Goal: Navigation & Orientation: Find specific page/section

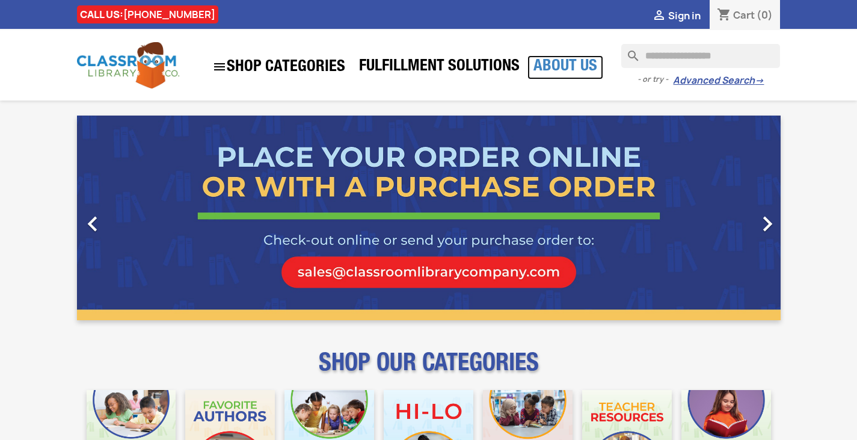
click at [568, 64] on link "About Us" at bounding box center [566, 67] width 76 height 24
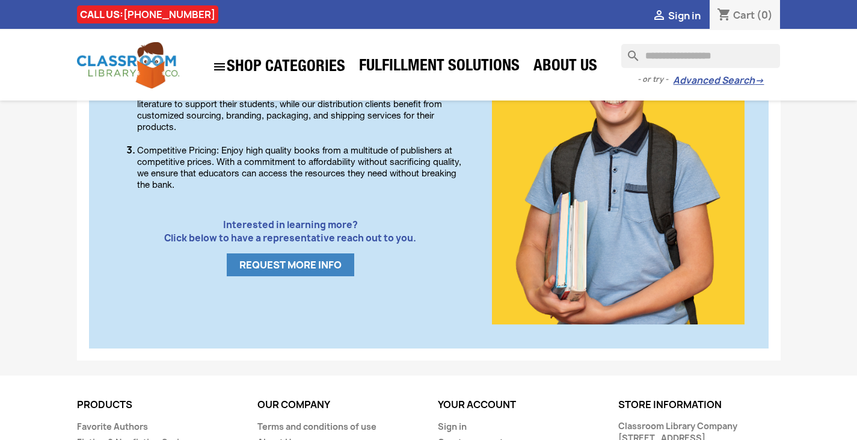
scroll to position [806, 0]
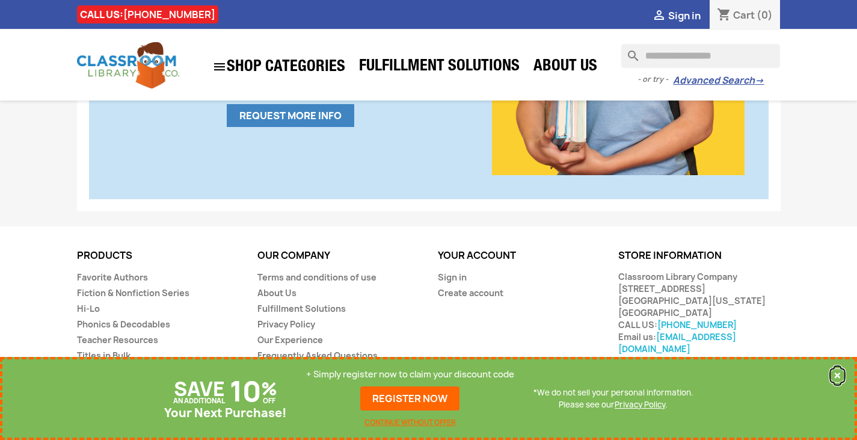
click at [836, 372] on button "×" at bounding box center [838, 375] width 16 height 14
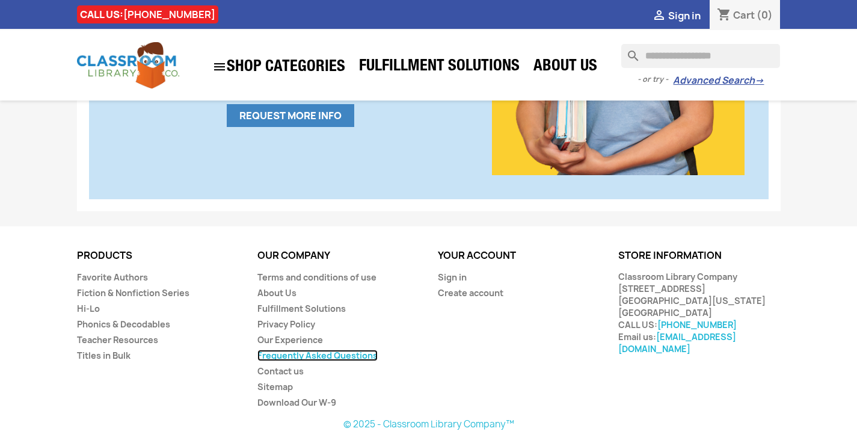
click at [302, 356] on link "Frequently Asked Questions" at bounding box center [317, 355] width 120 height 11
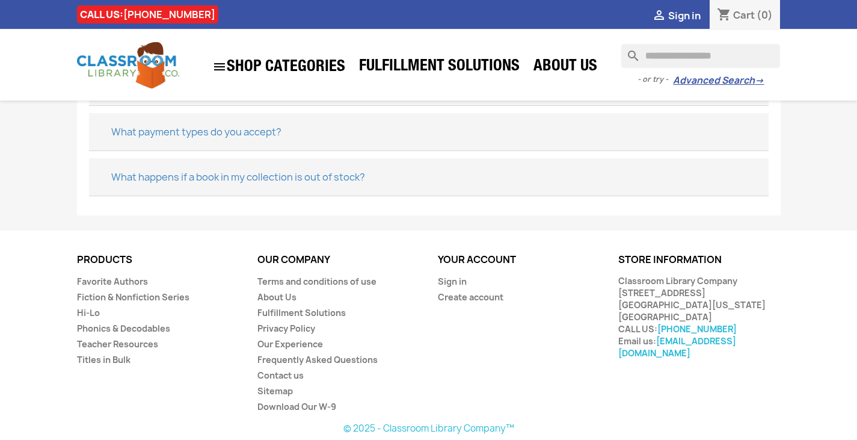
scroll to position [649, 0]
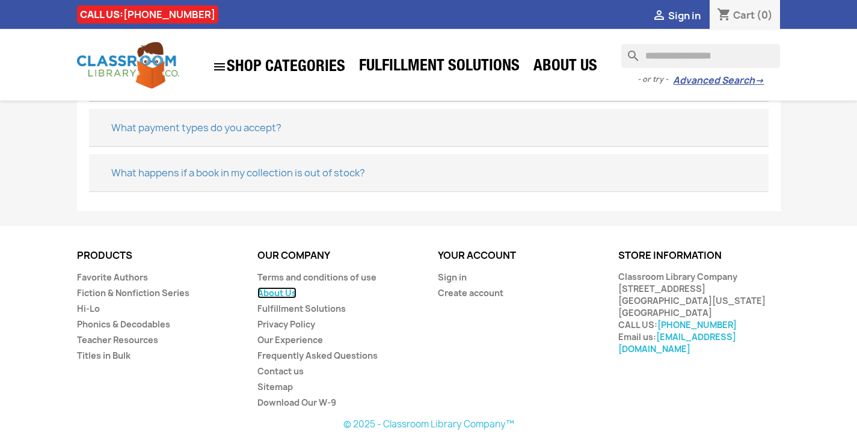
click at [277, 294] on link "About Us" at bounding box center [276, 292] width 39 height 11
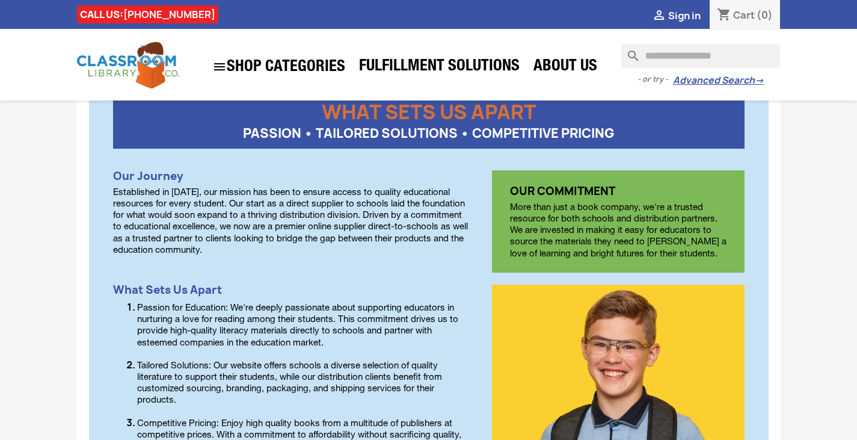
scroll to position [392, 0]
